Goal: Task Accomplishment & Management: Complete application form

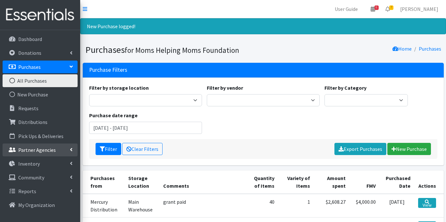
click at [34, 150] on p "Partner Agencies" at bounding box center [37, 150] width 38 height 6
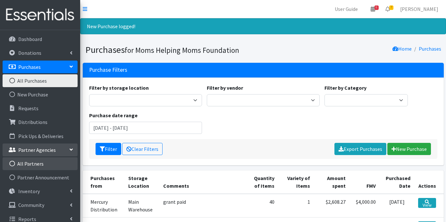
click at [32, 164] on link "All Partners" at bounding box center [40, 163] width 75 height 13
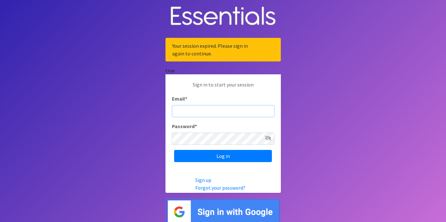
type input "[PERSON_NAME][EMAIL_ADDRESS][DOMAIN_NAME]"
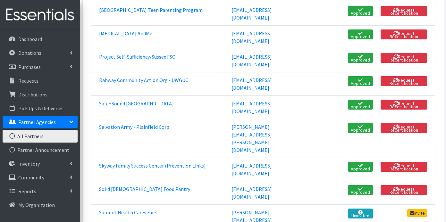
scroll to position [1622, 0]
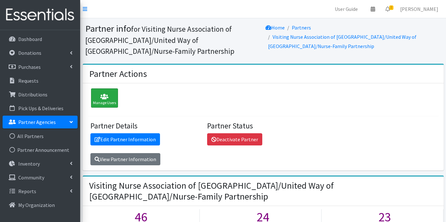
click at [99, 96] on icon at bounding box center [104, 97] width 23 height 6
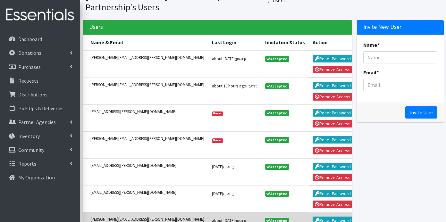
scroll to position [55, 0]
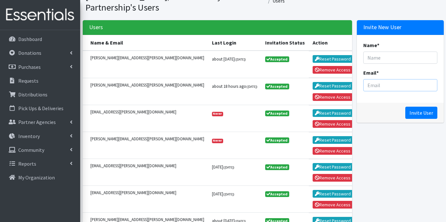
click at [377, 81] on input "Email *" at bounding box center [400, 85] width 74 height 12
paste input "[EMAIL_ADDRESS][PERSON_NAME][DOMAIN_NAME]"
type input "[EMAIL_ADDRESS][PERSON_NAME][DOMAIN_NAME]"
click at [385, 53] on input "Name *" at bounding box center [400, 58] width 74 height 12
type input "[PERSON_NAME]"
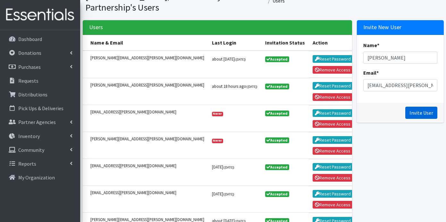
click at [417, 107] on input "Invite User" at bounding box center [421, 113] width 32 height 12
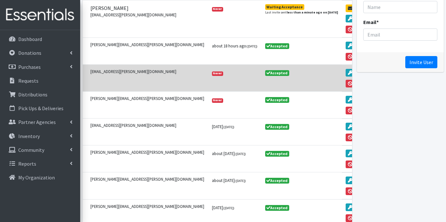
scroll to position [194, 0]
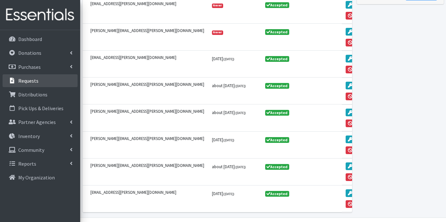
click at [30, 81] on p "Requests" at bounding box center [28, 81] width 20 height 6
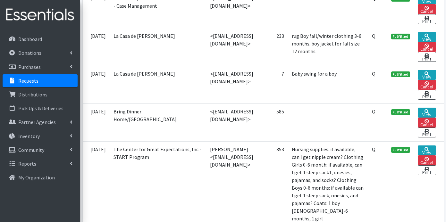
scroll to position [1194, 0]
